Goal: Information Seeking & Learning: Learn about a topic

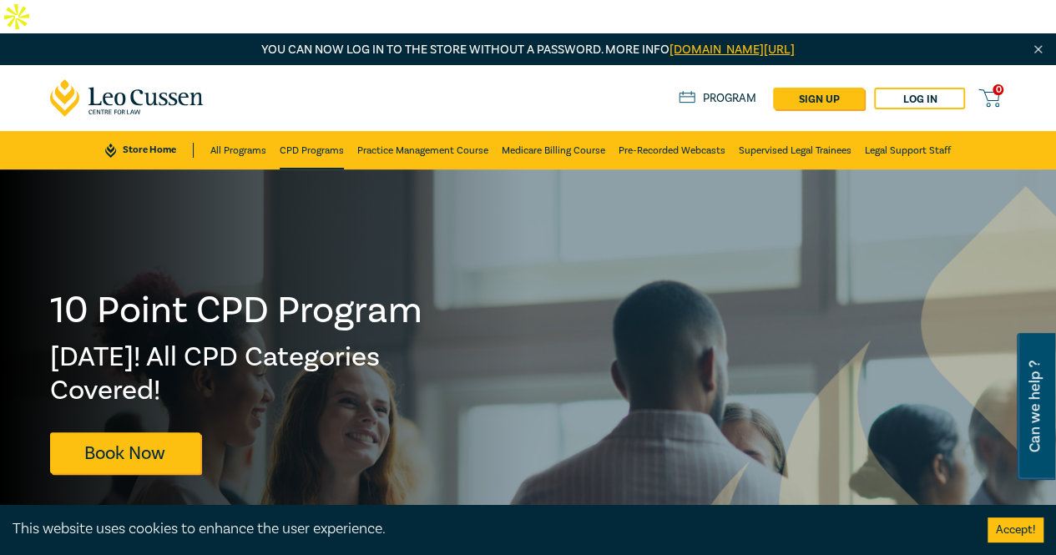
click at [316, 131] on link "CPD Programs" at bounding box center [312, 150] width 64 height 38
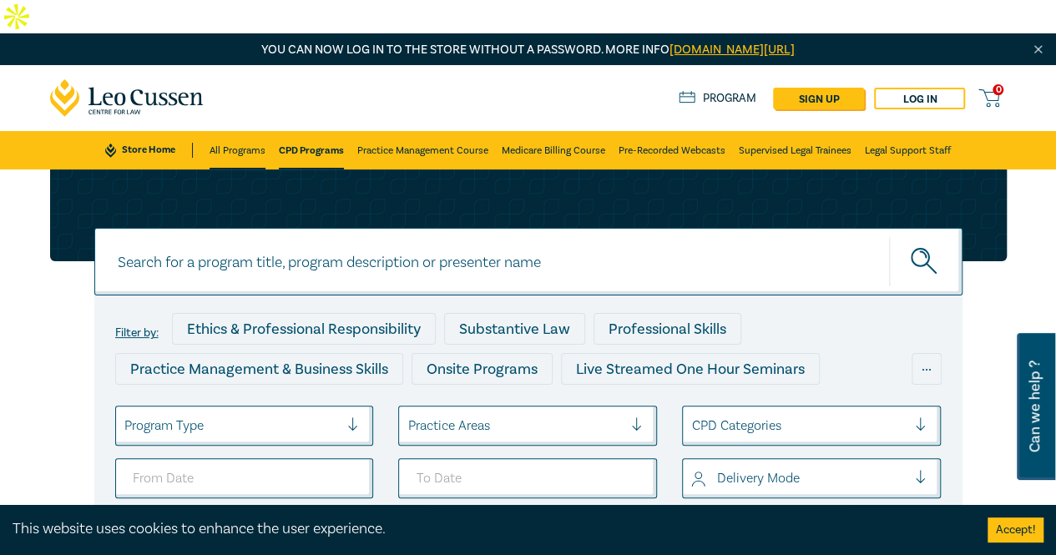
click at [232, 131] on link "All Programs" at bounding box center [238, 150] width 56 height 38
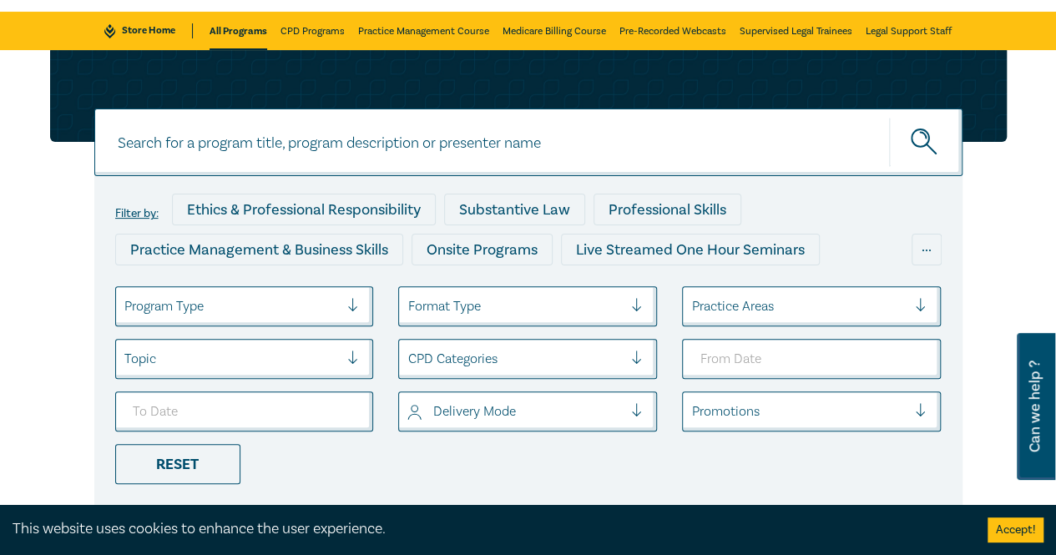
scroll to position [120, 0]
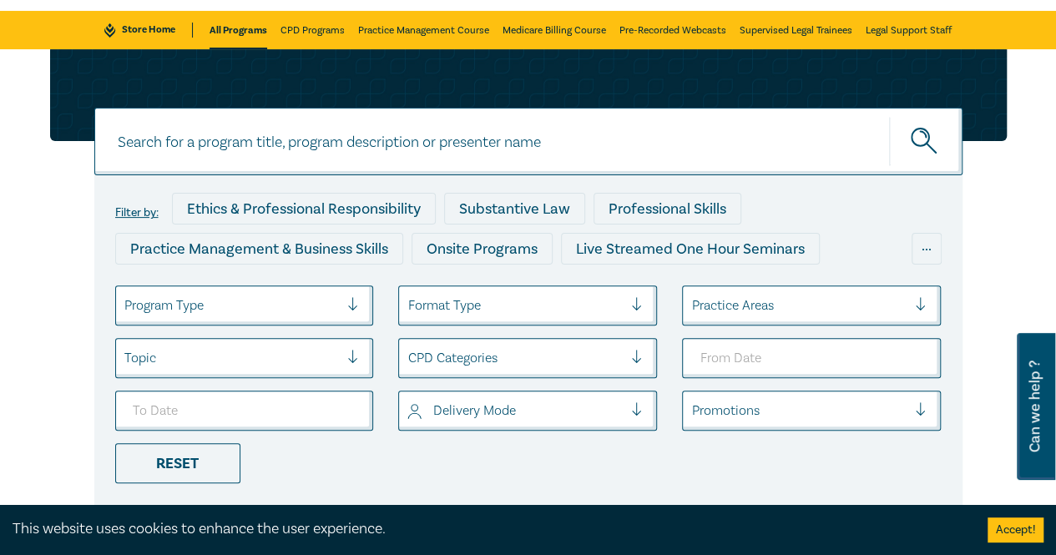
click at [922, 129] on circle "submit" at bounding box center [921, 138] width 18 height 18
click at [499, 108] on input at bounding box center [528, 142] width 868 height 68
type input "corporate practice"
click at [889, 116] on button "submit" at bounding box center [925, 141] width 73 height 51
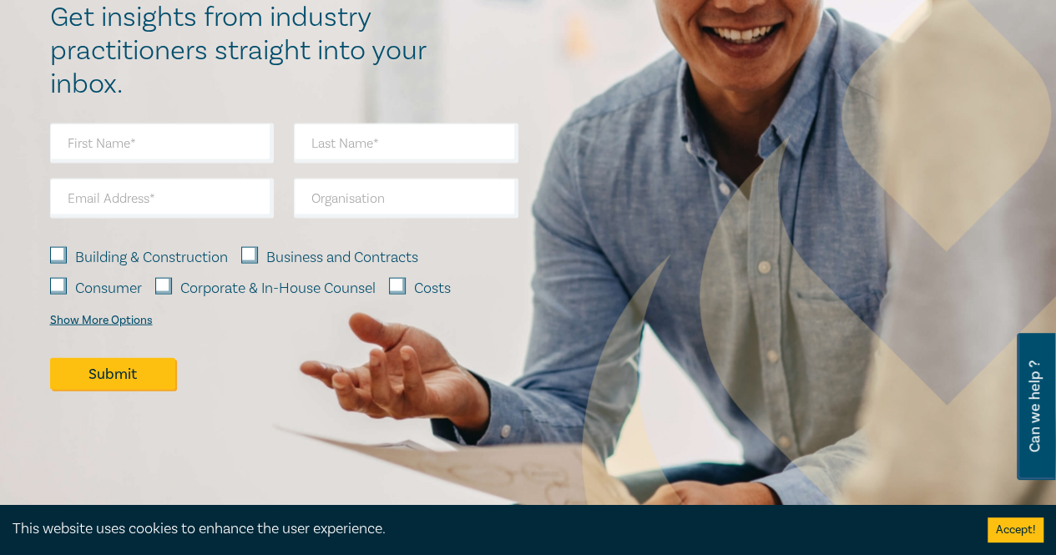
scroll to position [1630, 0]
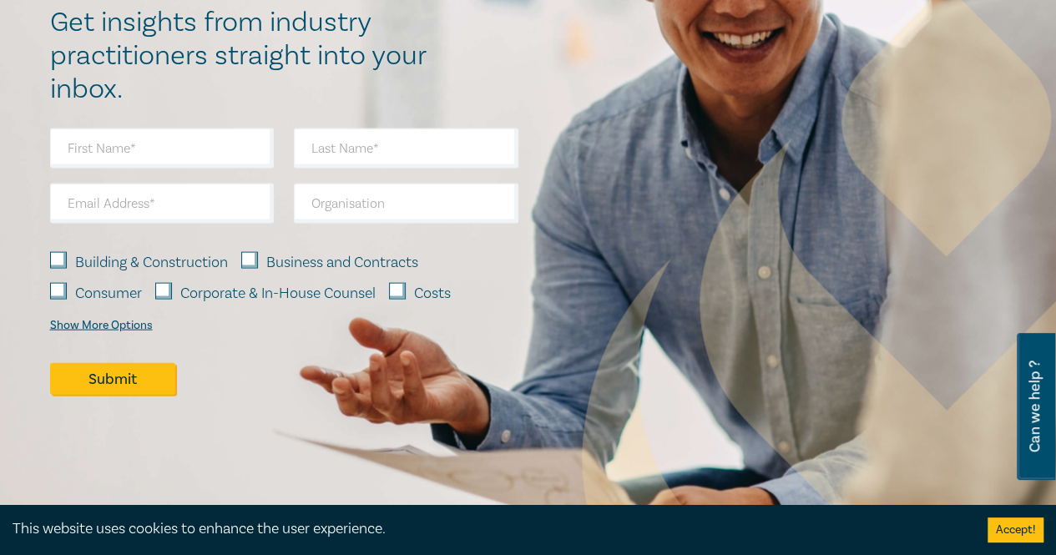
click at [64, 252] on input "Building & Construction" at bounding box center [58, 260] width 17 height 17
checkbox input "true"
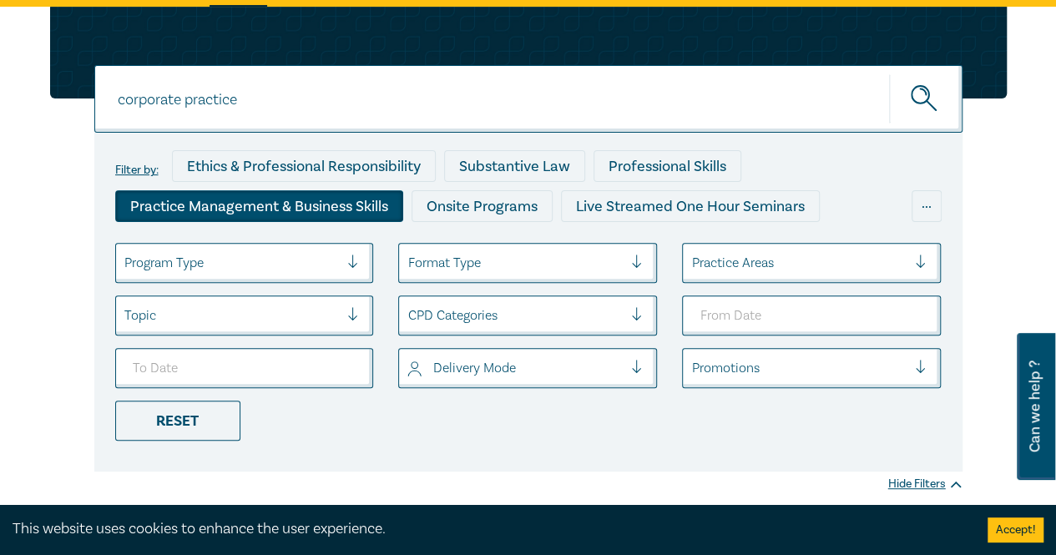
scroll to position [0, 0]
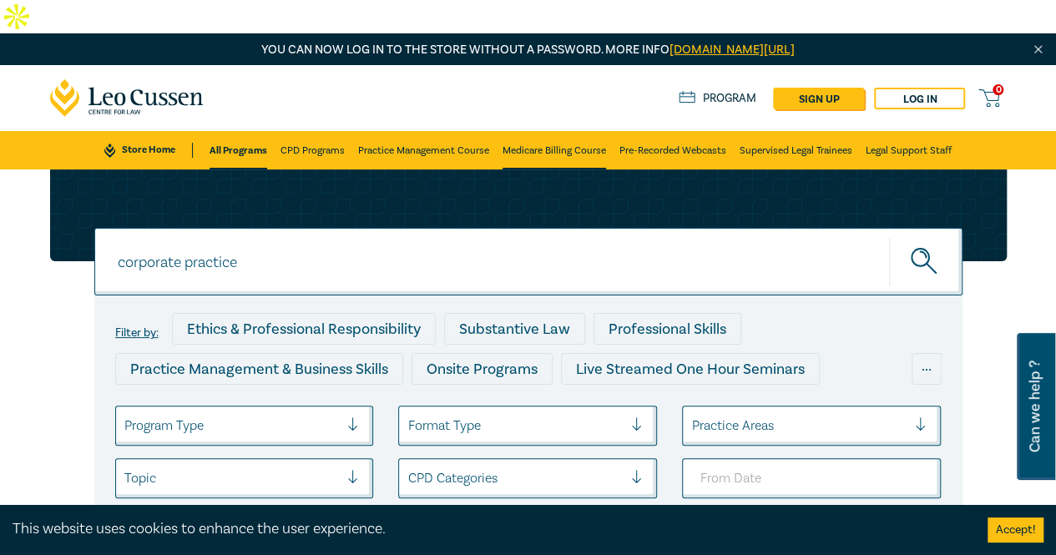
click at [534, 131] on link "Medicare Billing Course" at bounding box center [555, 150] width 104 height 38
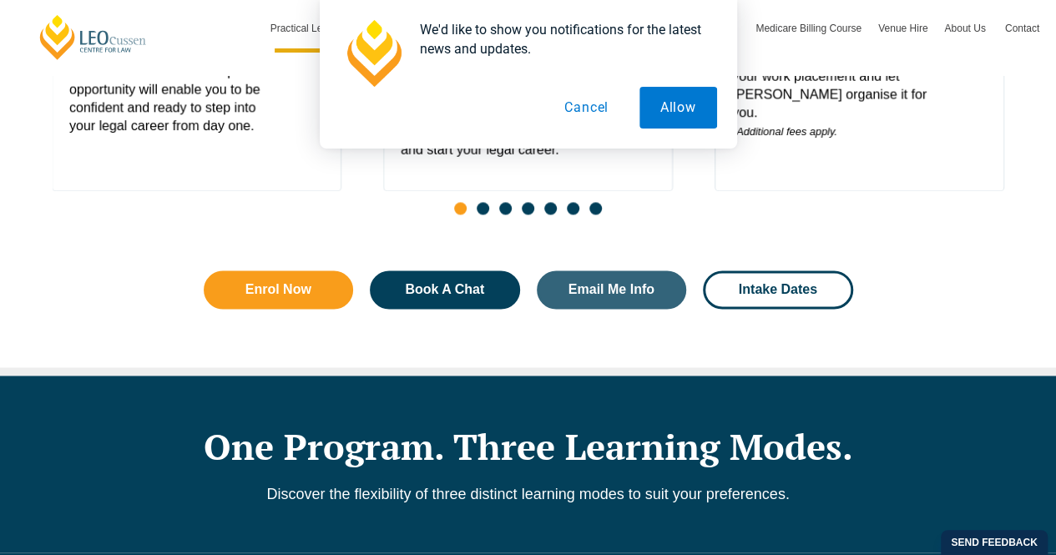
scroll to position [1089, 0]
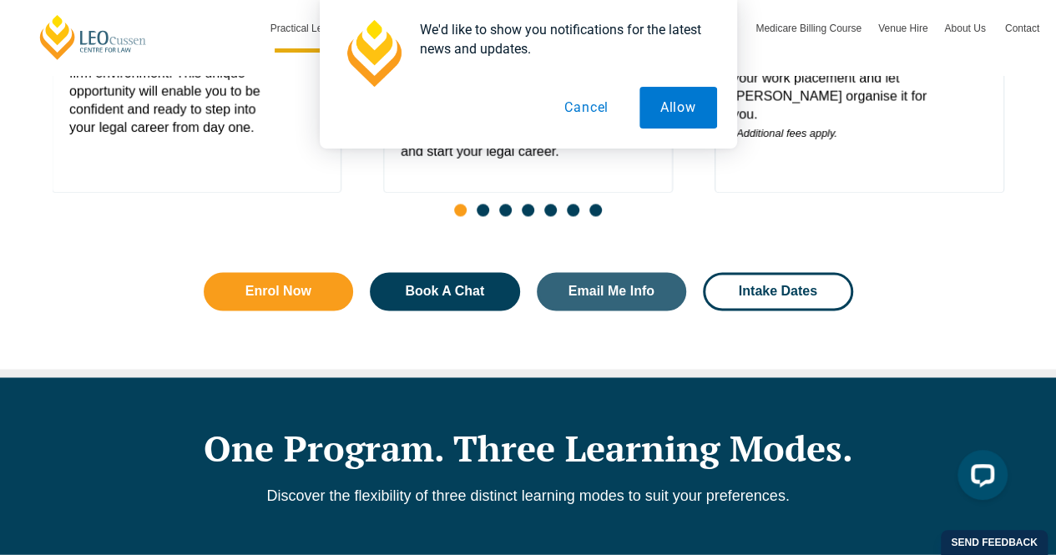
click at [605, 108] on button "Cancel" at bounding box center [587, 108] width 86 height 42
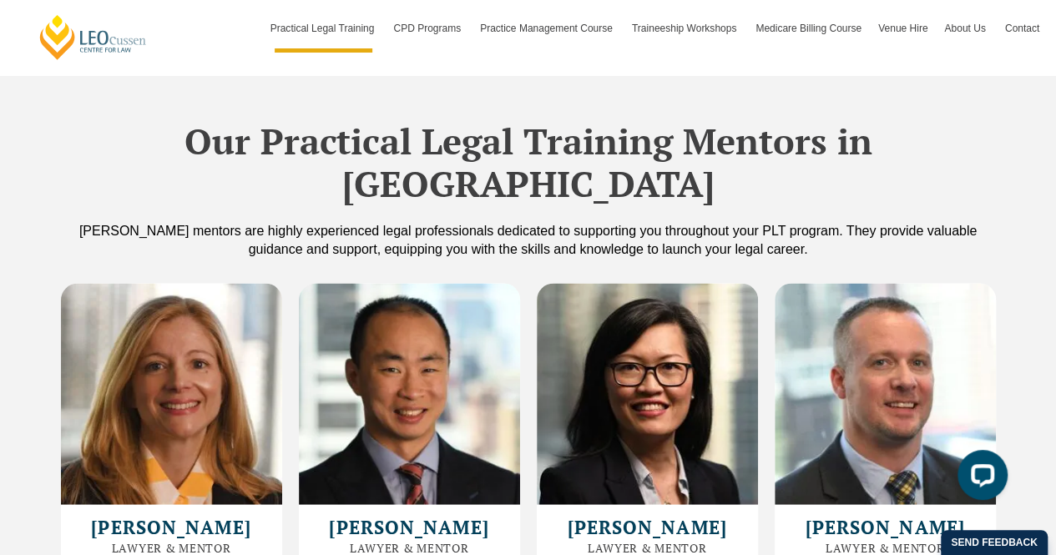
scroll to position [4529, 0]
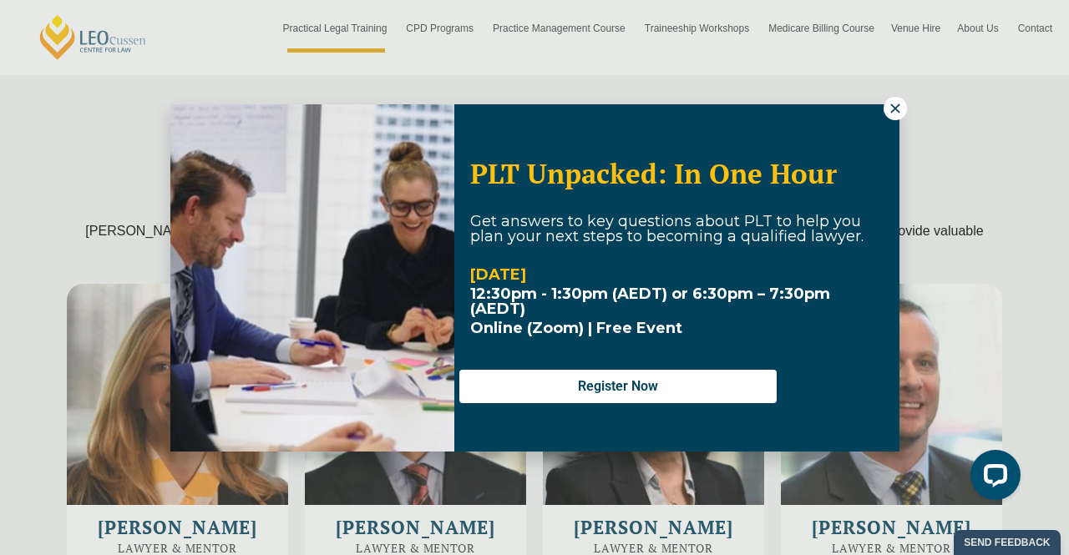
click at [892, 103] on icon at bounding box center [895, 108] width 15 height 15
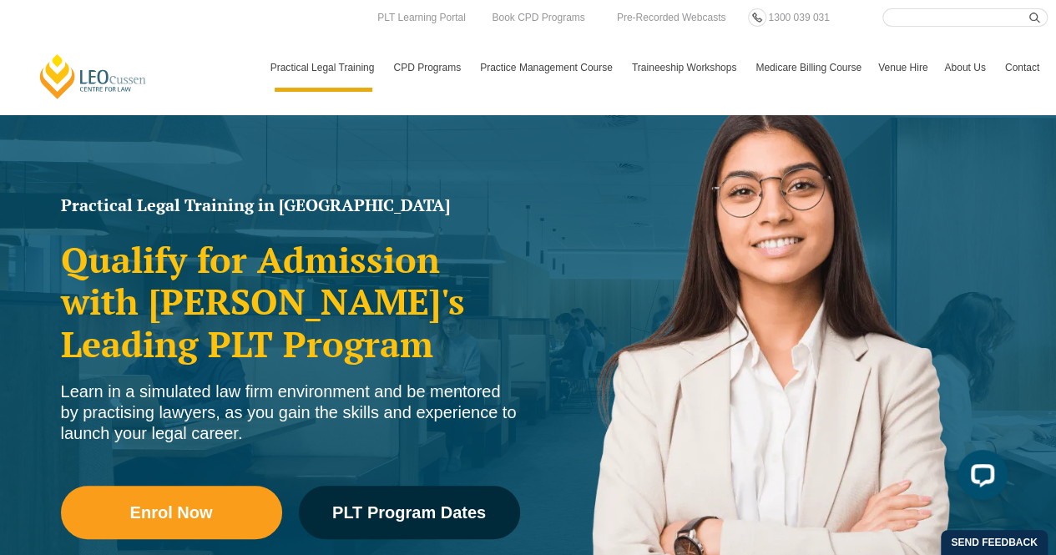
scroll to position [0, 0]
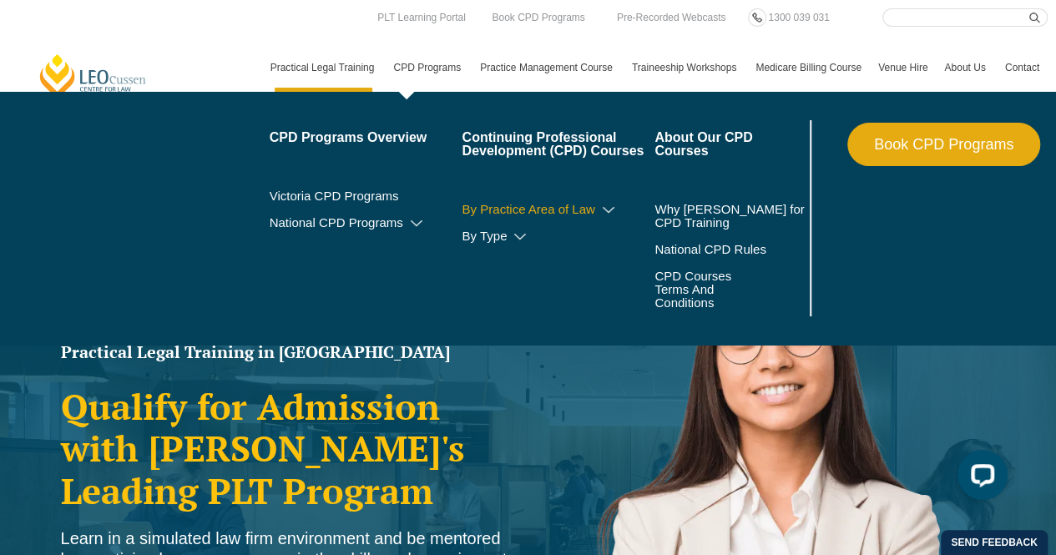
click at [573, 211] on link "By Practice Area of Law" at bounding box center [558, 209] width 193 height 13
click at [608, 205] on icon at bounding box center [608, 211] width 17 height 12
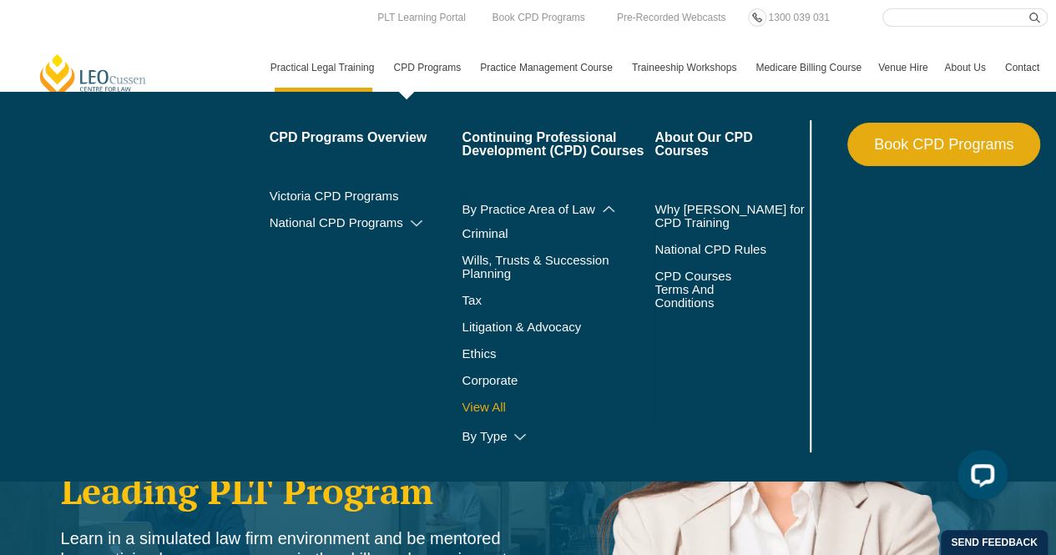
click at [490, 401] on link "View All" at bounding box center [558, 407] width 193 height 13
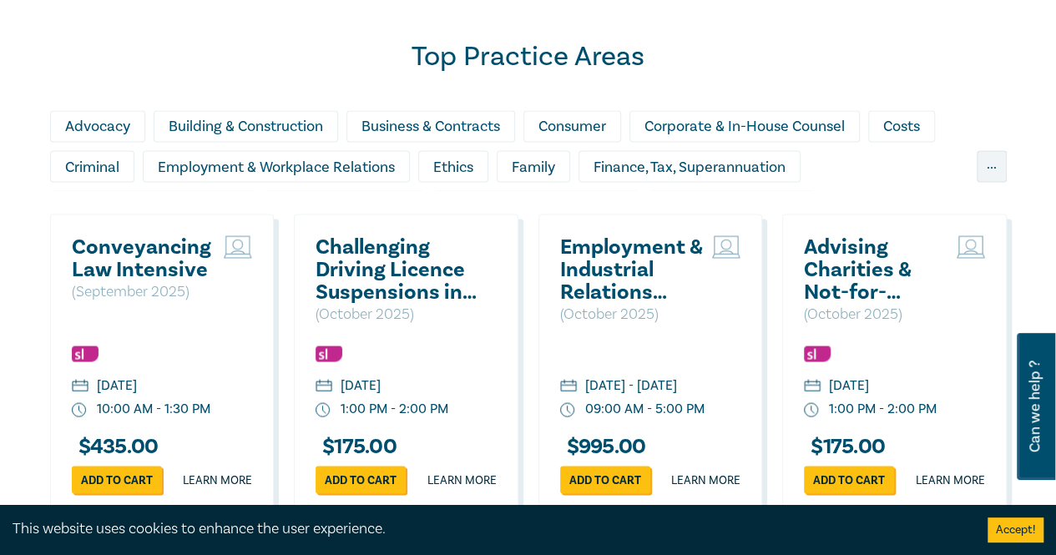
scroll to position [1453, 0]
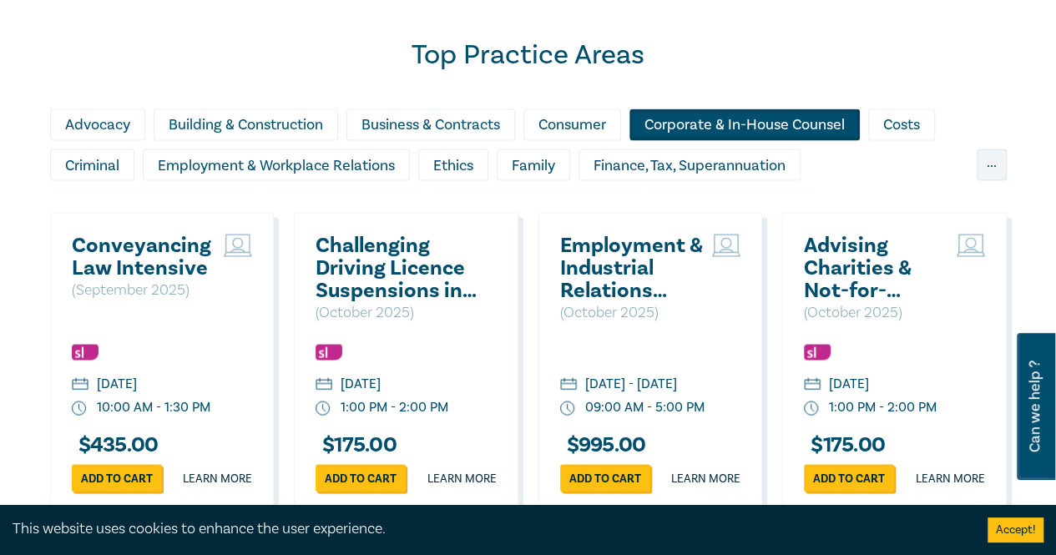
click at [655, 109] on div "Corporate & In-House Counsel" at bounding box center [745, 125] width 230 height 32
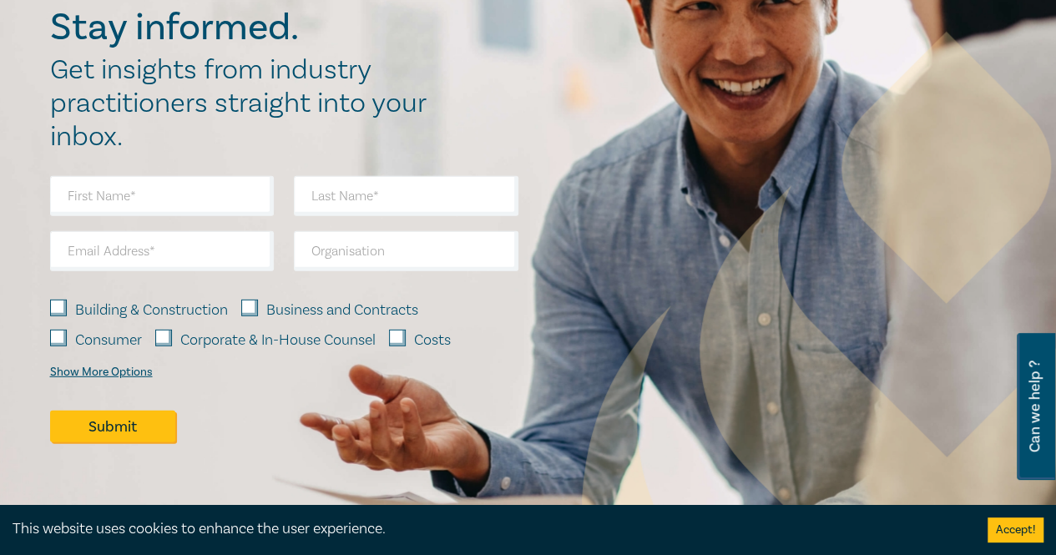
scroll to position [2006, 0]
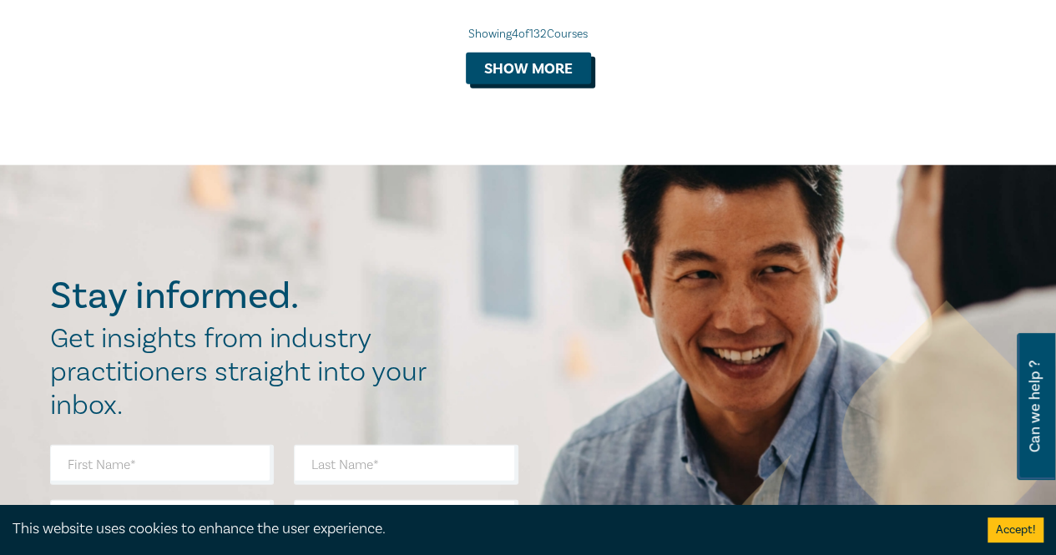
click at [539, 53] on button "Show more" at bounding box center [528, 69] width 125 height 32
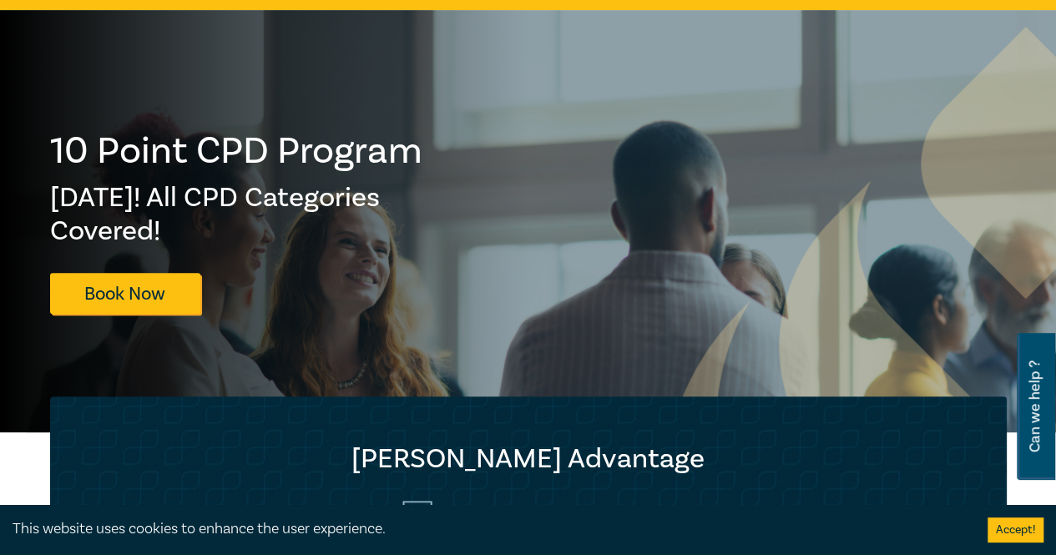
scroll to position [0, 0]
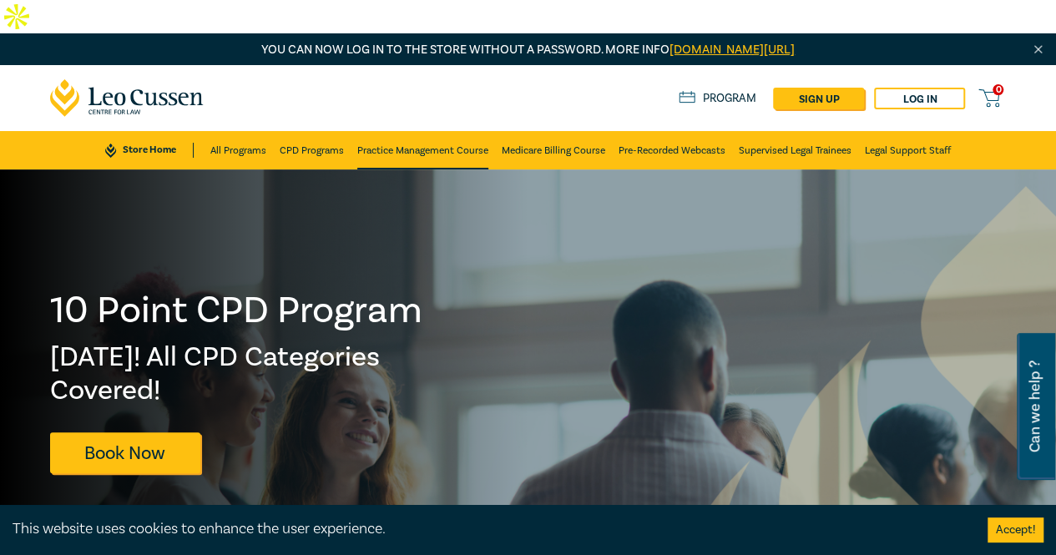
click at [432, 131] on link "Practice Management Course" at bounding box center [422, 150] width 131 height 38
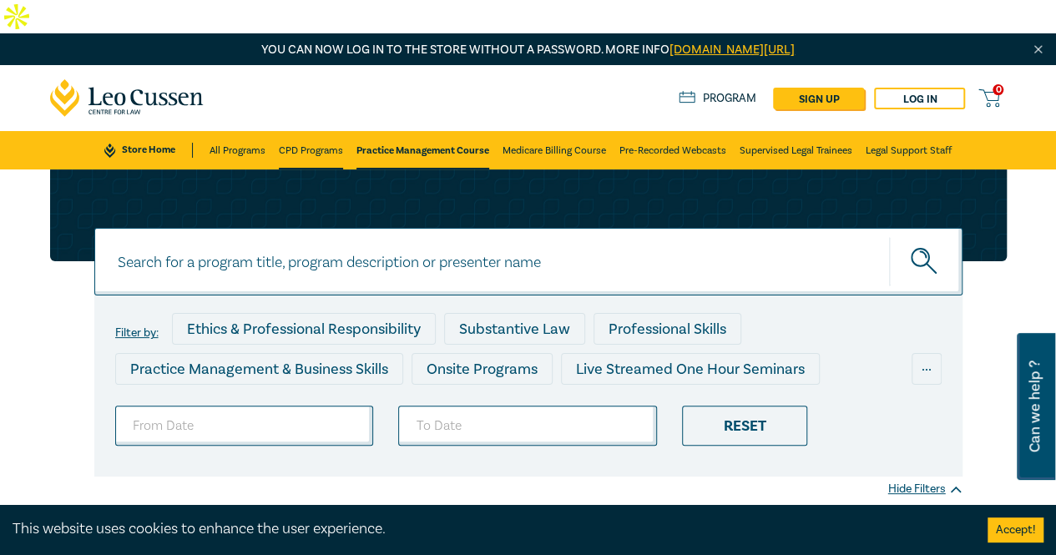
click at [324, 131] on link "CPD Programs" at bounding box center [311, 150] width 64 height 38
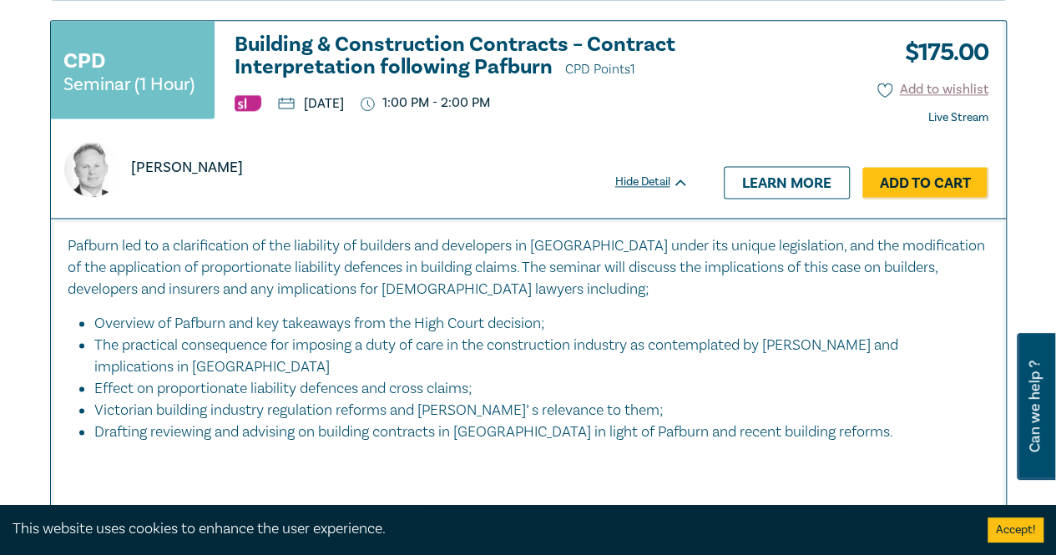
scroll to position [7679, 0]
